Goal: Task Accomplishment & Management: Use online tool/utility

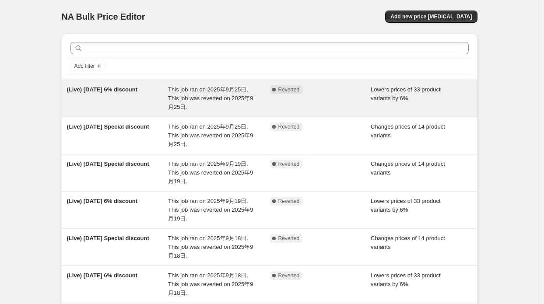
click at [196, 103] on div "This job ran on 2025年9月25日. This job was reverted on 2025年9月25日." at bounding box center [218, 98] width 101 height 26
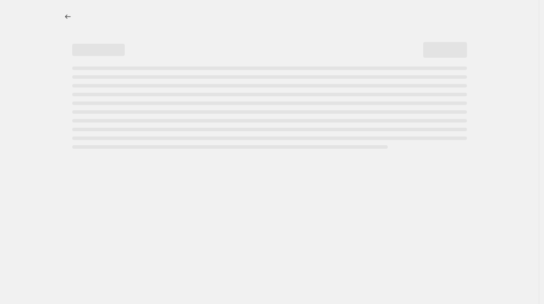
select select "percentage"
select select "collection"
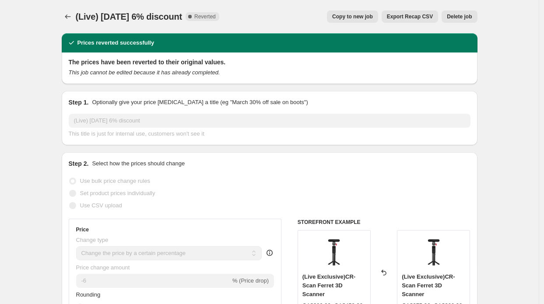
click at [355, 13] on button "Copy to new job" at bounding box center [352, 16] width 51 height 12
select select "percentage"
select select "collection"
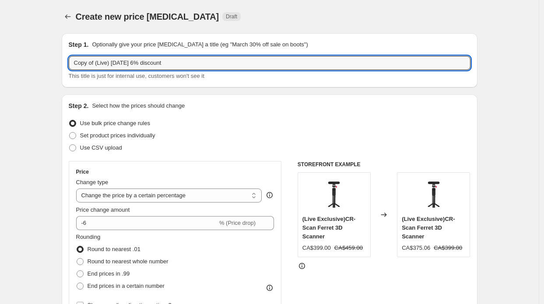
drag, startPoint x: 94, startPoint y: 63, endPoint x: 44, endPoint y: 66, distance: 49.9
click at [107, 61] on input "(Live) Sep 25 6% discount" at bounding box center [269, 63] width 401 height 14
type input "(Live) Sep 26 6% discount"
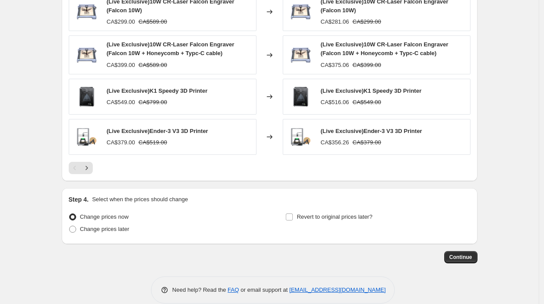
scroll to position [672, 0]
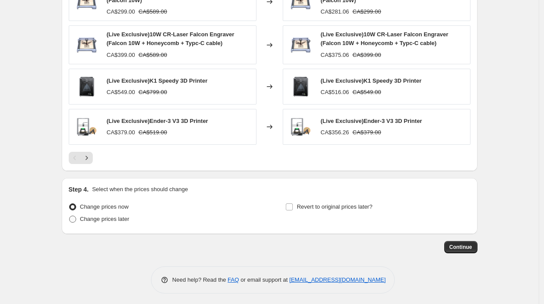
click at [112, 217] on span "Change prices later" at bounding box center [104, 219] width 49 height 7
click at [70, 216] on input "Change prices later" at bounding box center [69, 216] width 0 height 0
radio input "true"
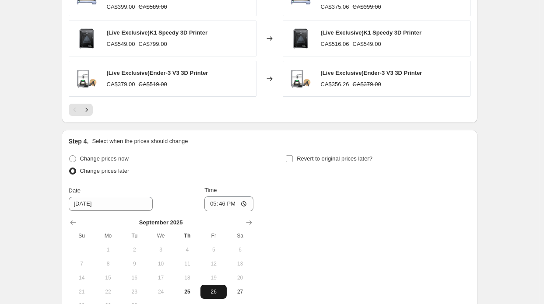
scroll to position [759, 0]
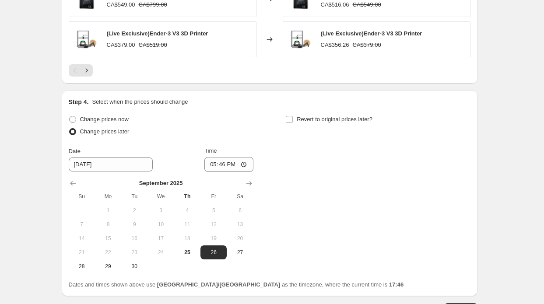
drag, startPoint x: 199, startPoint y: 245, endPoint x: 213, endPoint y: 235, distance: 17.1
click at [199, 246] on button "25" at bounding box center [187, 252] width 26 height 14
click at [214, 245] on button "26" at bounding box center [213, 252] width 26 height 14
type input "9/26/2025"
click at [229, 164] on input "17:46" at bounding box center [228, 164] width 49 height 15
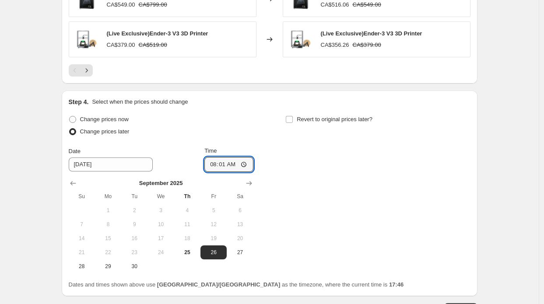
type input "08:15"
click at [312, 106] on div "Step 4. Select when the prices should change Change prices now Change prices la…" at bounding box center [269, 194] width 401 height 192
click at [304, 117] on span "Revert to original prices later?" at bounding box center [334, 119] width 76 height 7
click at [293, 117] on input "Revert to original prices later?" at bounding box center [289, 119] width 7 height 7
checkbox input "true"
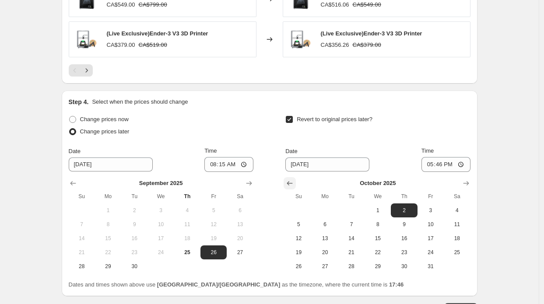
click at [295, 181] on button "Show previous month, September 2025" at bounding box center [289, 183] width 12 height 12
click at [426, 251] on span "26" at bounding box center [430, 252] width 19 height 7
type input "9/26/2025"
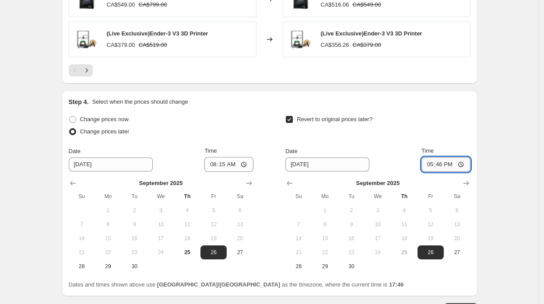
click at [448, 164] on input "17:46" at bounding box center [445, 164] width 49 height 15
click at [445, 164] on input "17:46" at bounding box center [445, 164] width 49 height 15
type input "13:00"
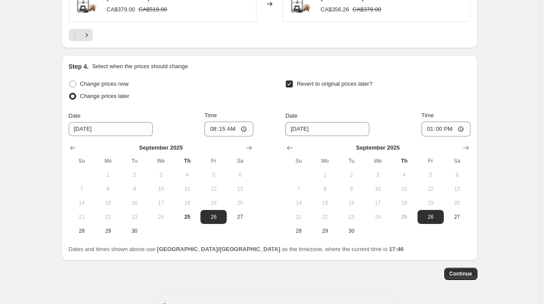
scroll to position [821, 0]
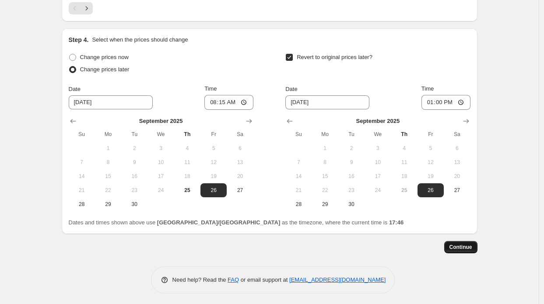
click at [468, 244] on span "Continue" at bounding box center [460, 247] width 23 height 7
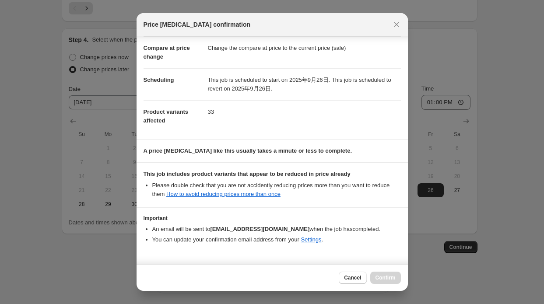
scroll to position [61, 0]
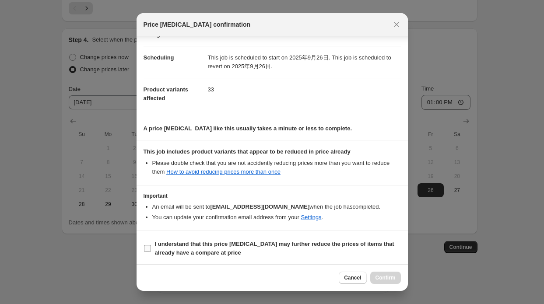
click at [357, 258] on section "I understand that this price change job may further reduce the prices of items …" at bounding box center [271, 248] width 271 height 35
click at [391, 277] on div "Cancel Confirm" at bounding box center [369, 278] width 62 height 12
click at [338, 251] on span "I understand that this price change job may further reduce the prices of items …" at bounding box center [278, 248] width 246 height 17
click at [151, 251] on input "I understand that this price change job may further reduce the prices of items …" at bounding box center [147, 248] width 7 height 7
checkbox input "true"
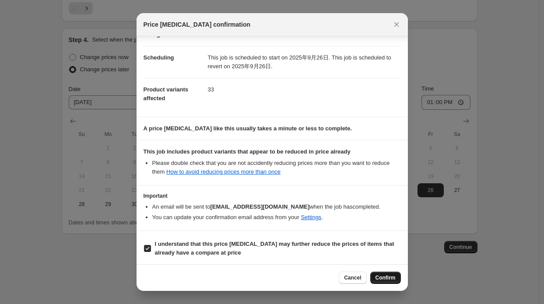
click at [389, 279] on span "Confirm" at bounding box center [385, 277] width 20 height 7
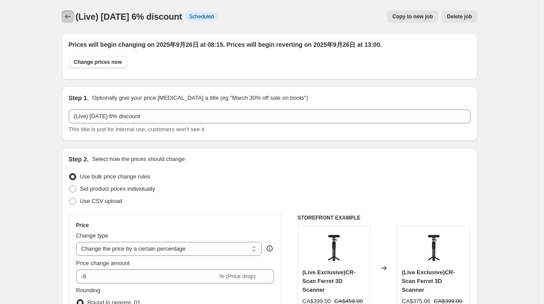
click at [68, 17] on icon "Price change jobs" at bounding box center [68, 16] width 6 height 4
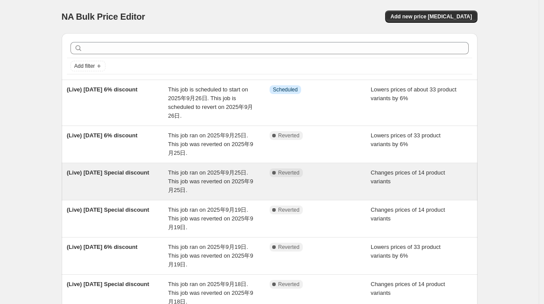
click at [178, 171] on span "This job ran on 2025年9月25日. This job was reverted on 2025年9月25日." at bounding box center [210, 181] width 85 height 24
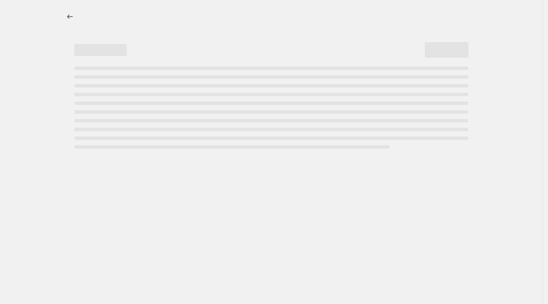
select select "collection"
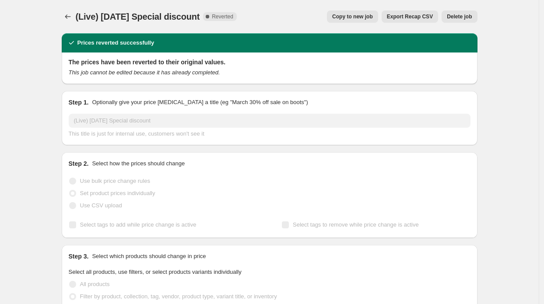
click at [355, 21] on button "Copy to new job" at bounding box center [352, 16] width 51 height 12
select select "collection"
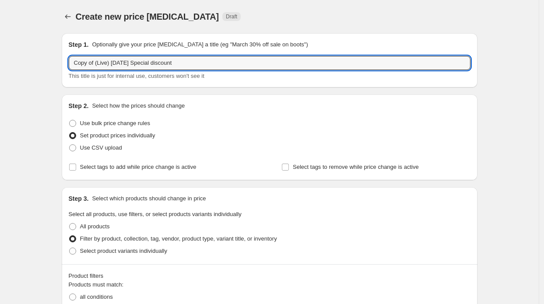
drag, startPoint x: 97, startPoint y: 64, endPoint x: 27, endPoint y: 54, distance: 70.7
type input "(Live) Sep 26 Special discount"
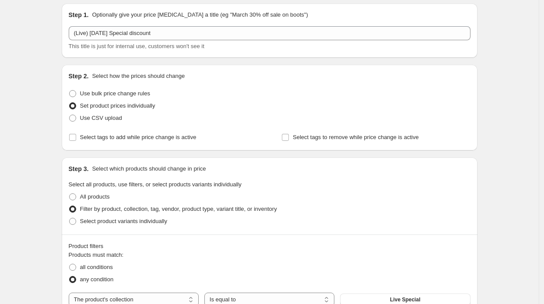
scroll to position [44, 0]
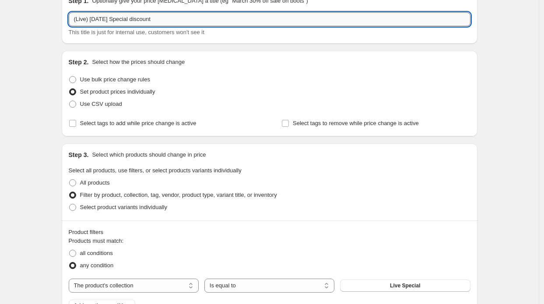
drag, startPoint x: 89, startPoint y: 21, endPoint x: 71, endPoint y: 21, distance: 18.4
click at [71, 21] on input "(Live) Sep 26 Special discount" at bounding box center [269, 19] width 401 height 14
drag, startPoint x: 87, startPoint y: 18, endPoint x: 155, endPoint y: 18, distance: 67.8
click at [155, 18] on input "(Live) Sep 26 Special discount" at bounding box center [269, 19] width 401 height 14
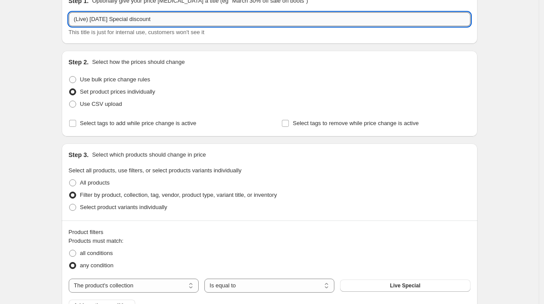
drag, startPoint x: 155, startPoint y: 18, endPoint x: 117, endPoint y: 18, distance: 38.0
click at [155, 18] on input "(Live) Sep 26 Special discount" at bounding box center [269, 19] width 401 height 14
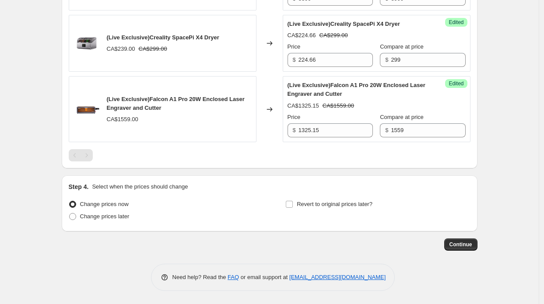
scroll to position [1261, 0]
click at [105, 213] on span "Change prices later" at bounding box center [104, 216] width 49 height 7
click at [70, 213] on input "Change prices later" at bounding box center [69, 213] width 0 height 0
radio input "true"
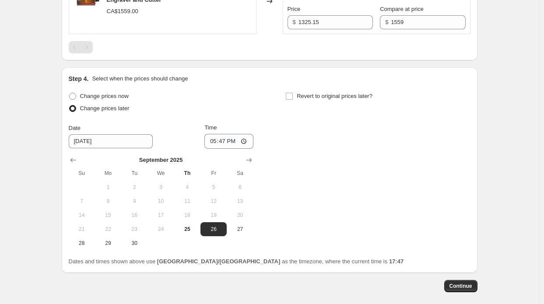
scroll to position [1348, 0]
click at [214, 236] on button "26" at bounding box center [213, 229] width 26 height 14
click at [229, 148] on input "17:47" at bounding box center [228, 140] width 49 height 15
type input "08:15"
click at [303, 156] on div "Change prices now Change prices later Date 9/26/2025 Time 08:15 September 2025 …" at bounding box center [269, 170] width 401 height 160
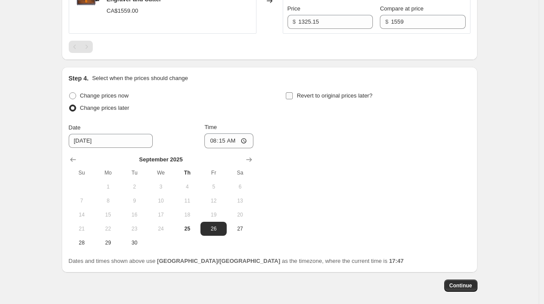
click at [297, 102] on label "Revert to original prices later?" at bounding box center [328, 96] width 87 height 12
click at [293, 99] on input "Revert to original prices later?" at bounding box center [289, 95] width 7 height 7
checkbox input "true"
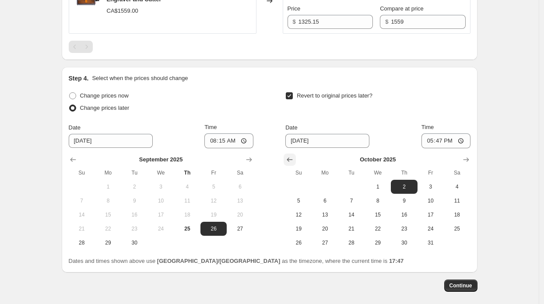
click at [293, 166] on button "Show previous month, September 2025" at bounding box center [289, 159] width 12 height 12
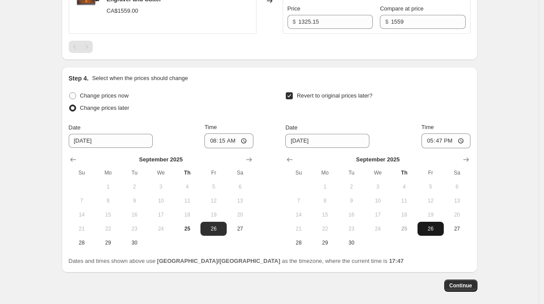
click at [429, 232] on span "26" at bounding box center [430, 228] width 19 height 7
type input "9/26/2025"
click at [444, 148] on input "17:47" at bounding box center [445, 140] width 49 height 15
type input "13:00"
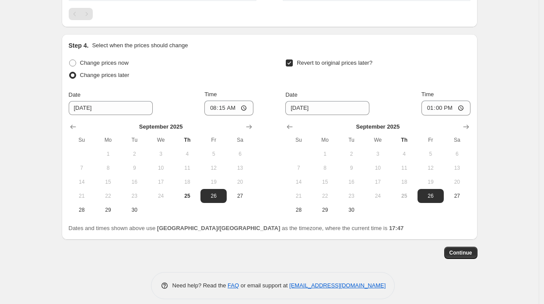
scroll to position [1410, 0]
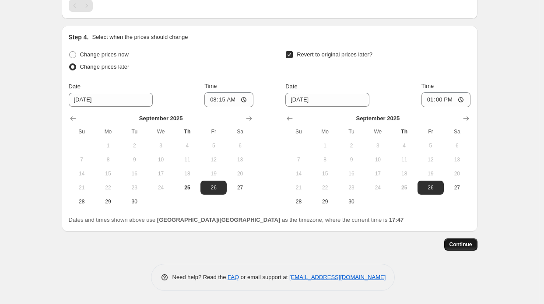
click at [471, 249] on button "Continue" at bounding box center [460, 244] width 33 height 12
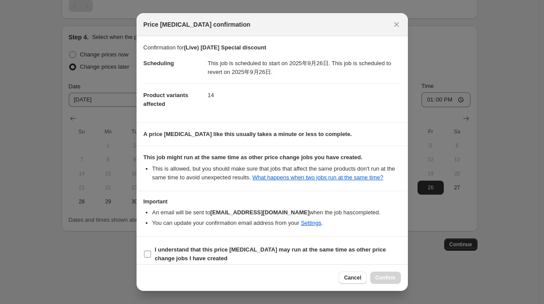
click at [334, 250] on b "I understand that this price change job may run at the same time as other price…" at bounding box center [270, 253] width 231 height 15
click at [151, 251] on input "I understand that this price change job may run at the same time as other price…" at bounding box center [147, 254] width 7 height 7
checkbox input "true"
click at [381, 273] on button "Confirm" at bounding box center [385, 278] width 31 height 12
